Goal: Find specific page/section: Find specific page/section

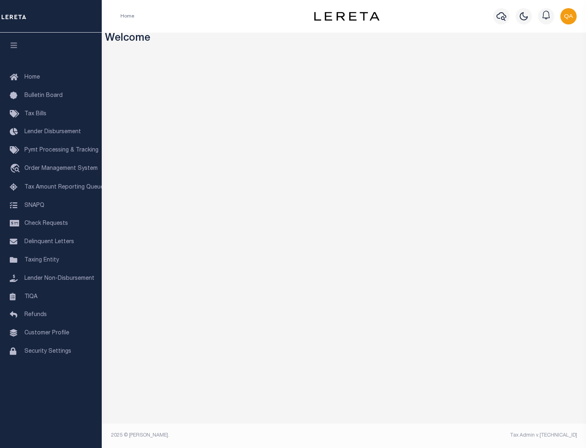
click at [51, 223] on span "Check Requests" at bounding box center [46, 224] width 44 height 6
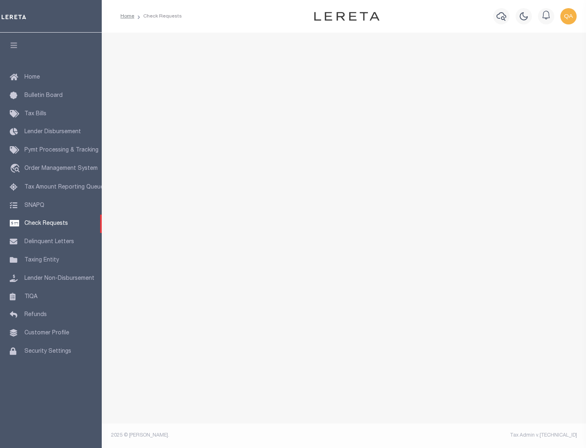
select select "50"
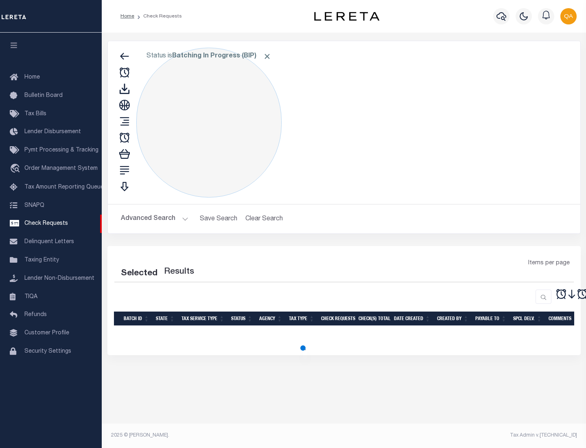
select select "50"
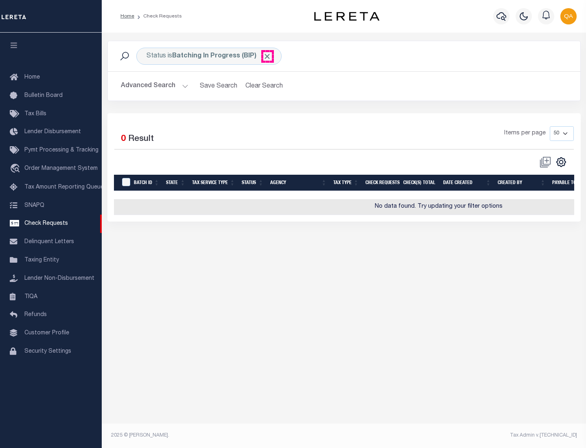
click at [267, 56] on span "Click to Remove" at bounding box center [267, 56] width 9 height 9
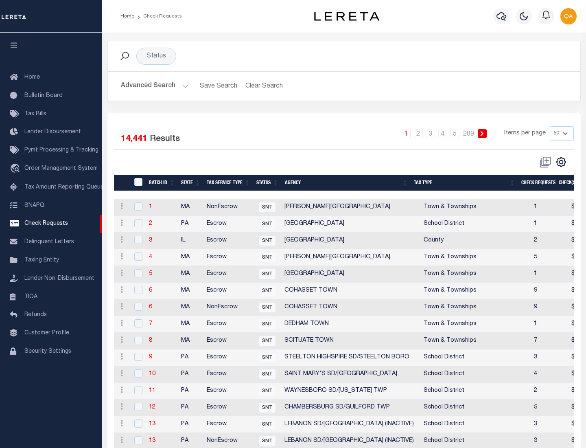
scroll to position [392, 0]
